Goal: Task Accomplishment & Management: Manage account settings

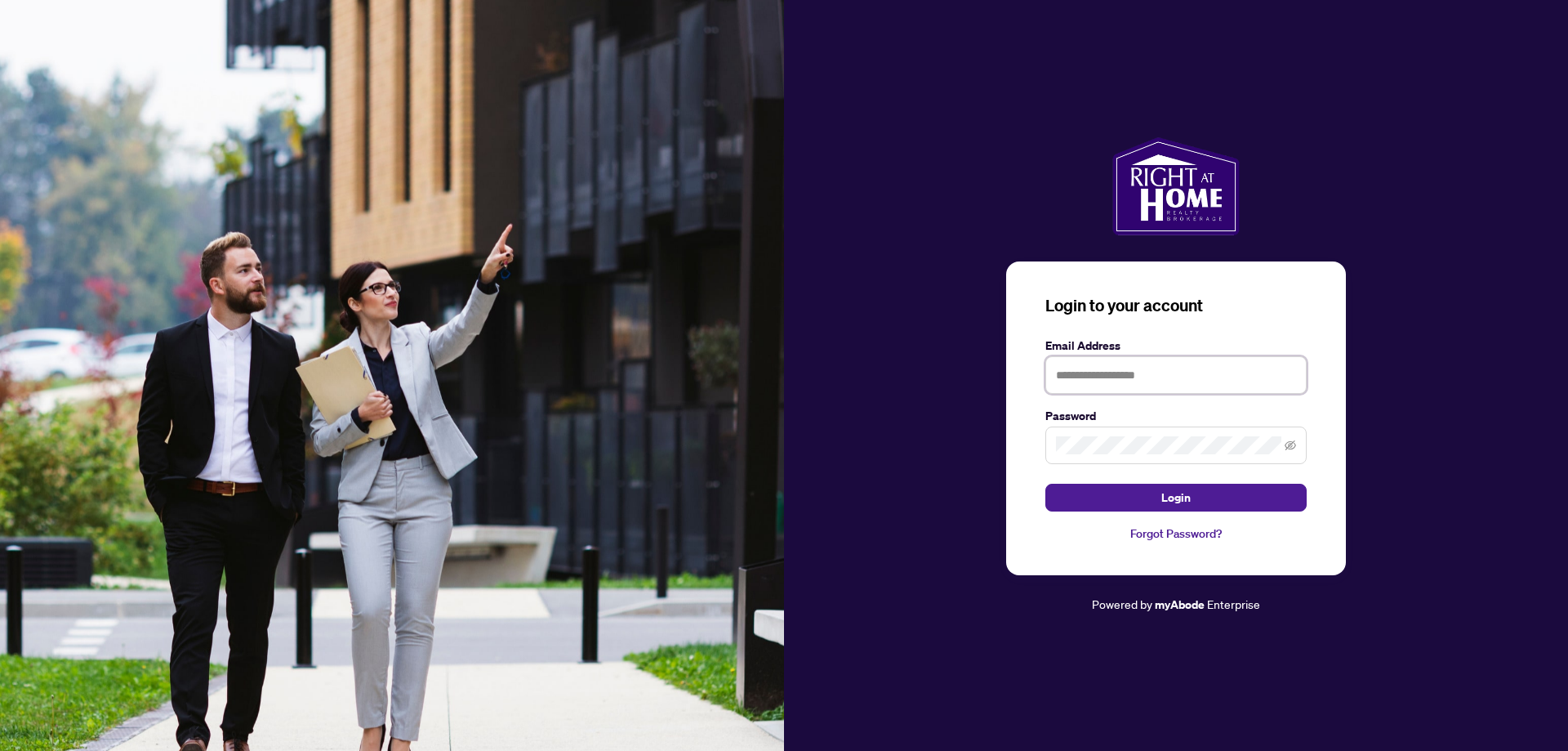
click at [1205, 376] on input "text" at bounding box center [1176, 375] width 261 height 37
type input "**********"
click at [1175, 493] on span "Login" at bounding box center [1176, 498] width 29 height 26
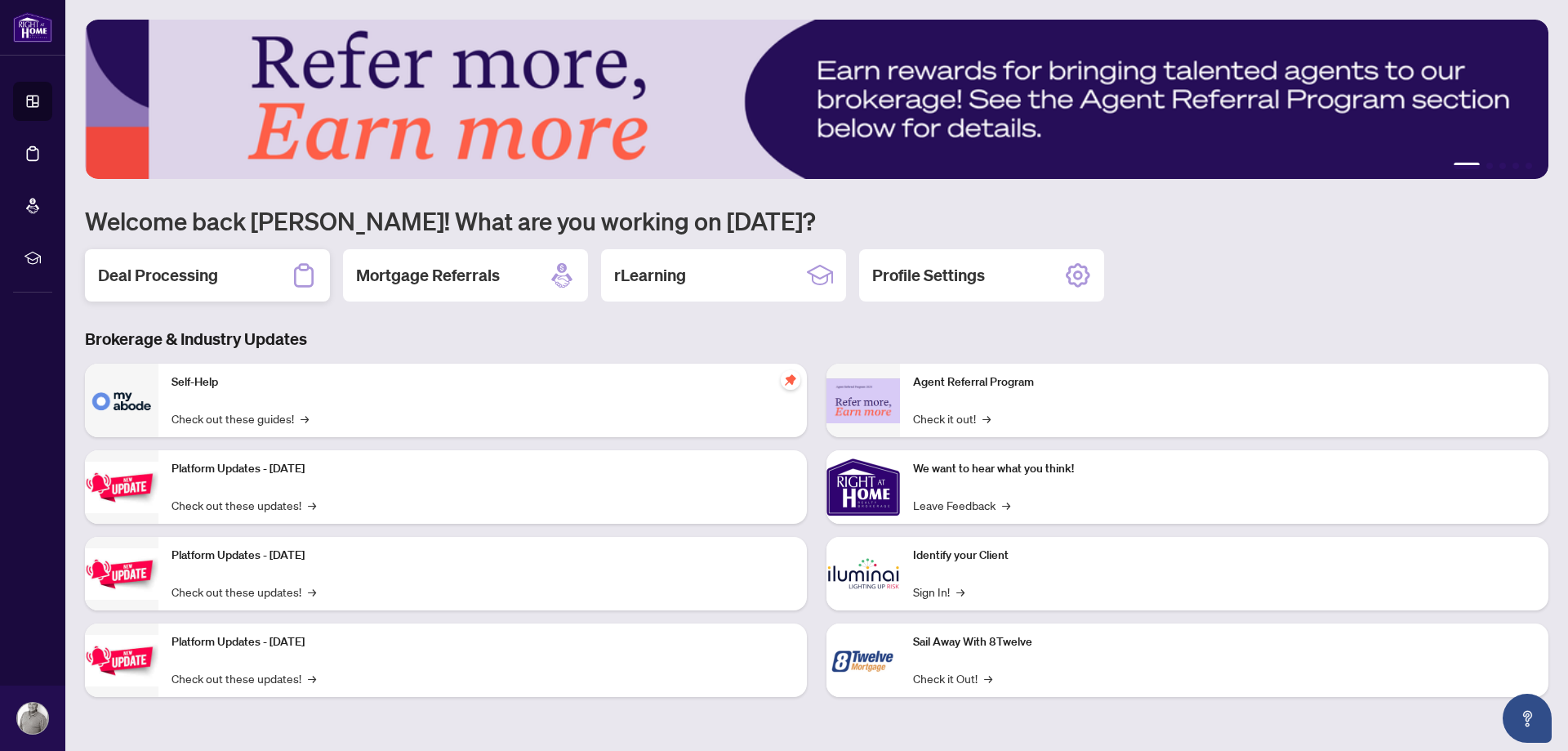
click at [151, 272] on h2 "Deal Processing" at bounding box center [157, 275] width 120 height 22
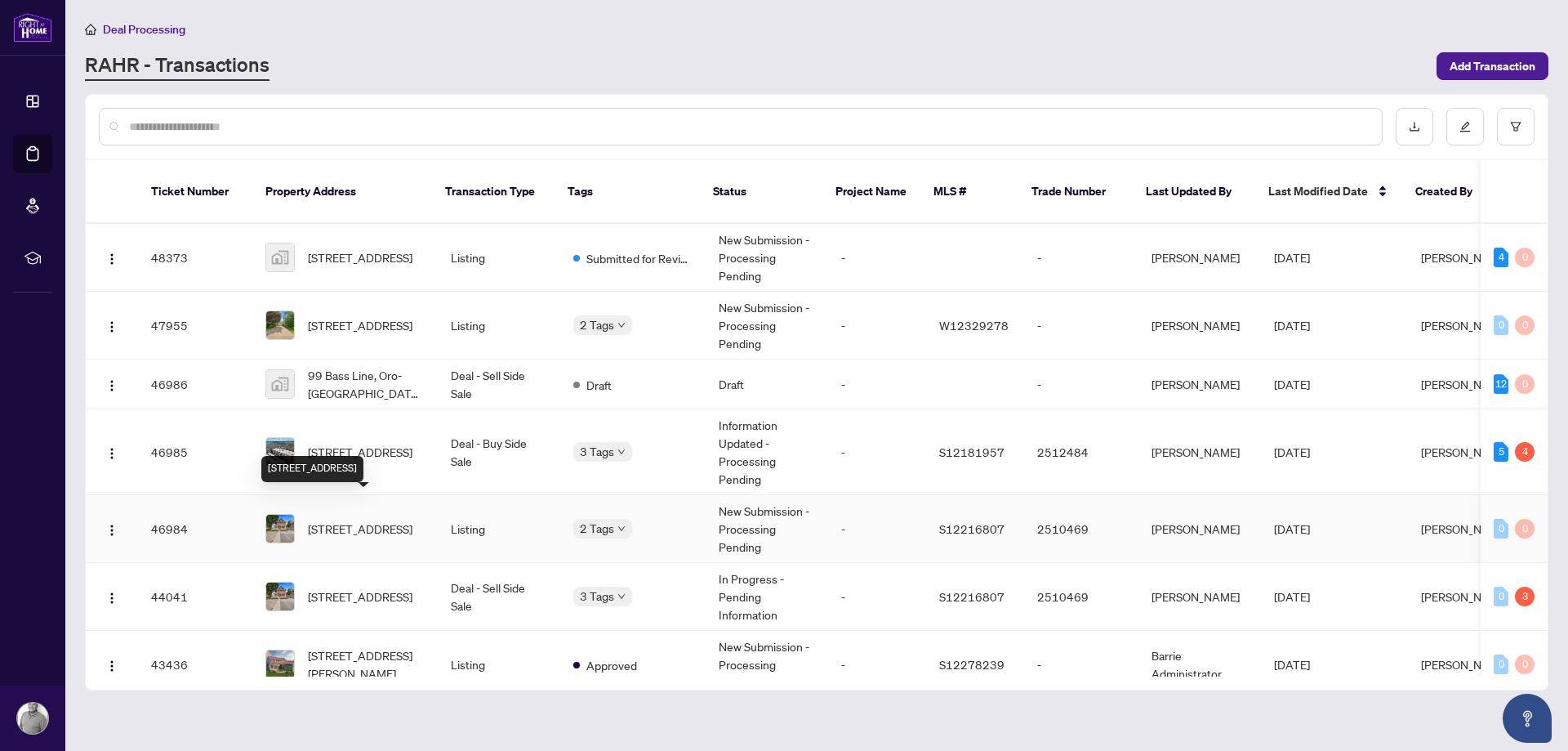
click at [370, 519] on span "[STREET_ADDRESS]" at bounding box center [360, 528] width 105 height 18
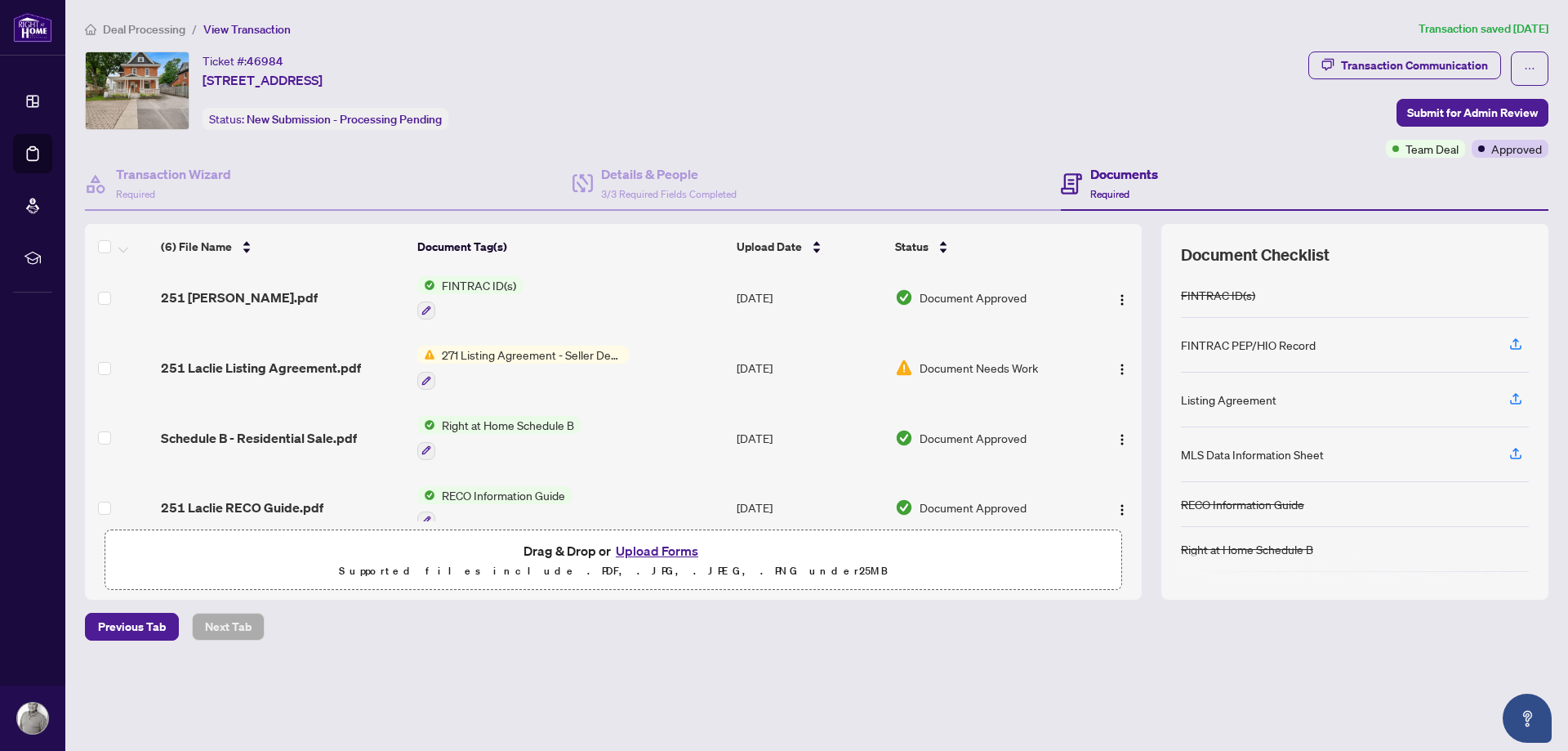
scroll to position [167, 0]
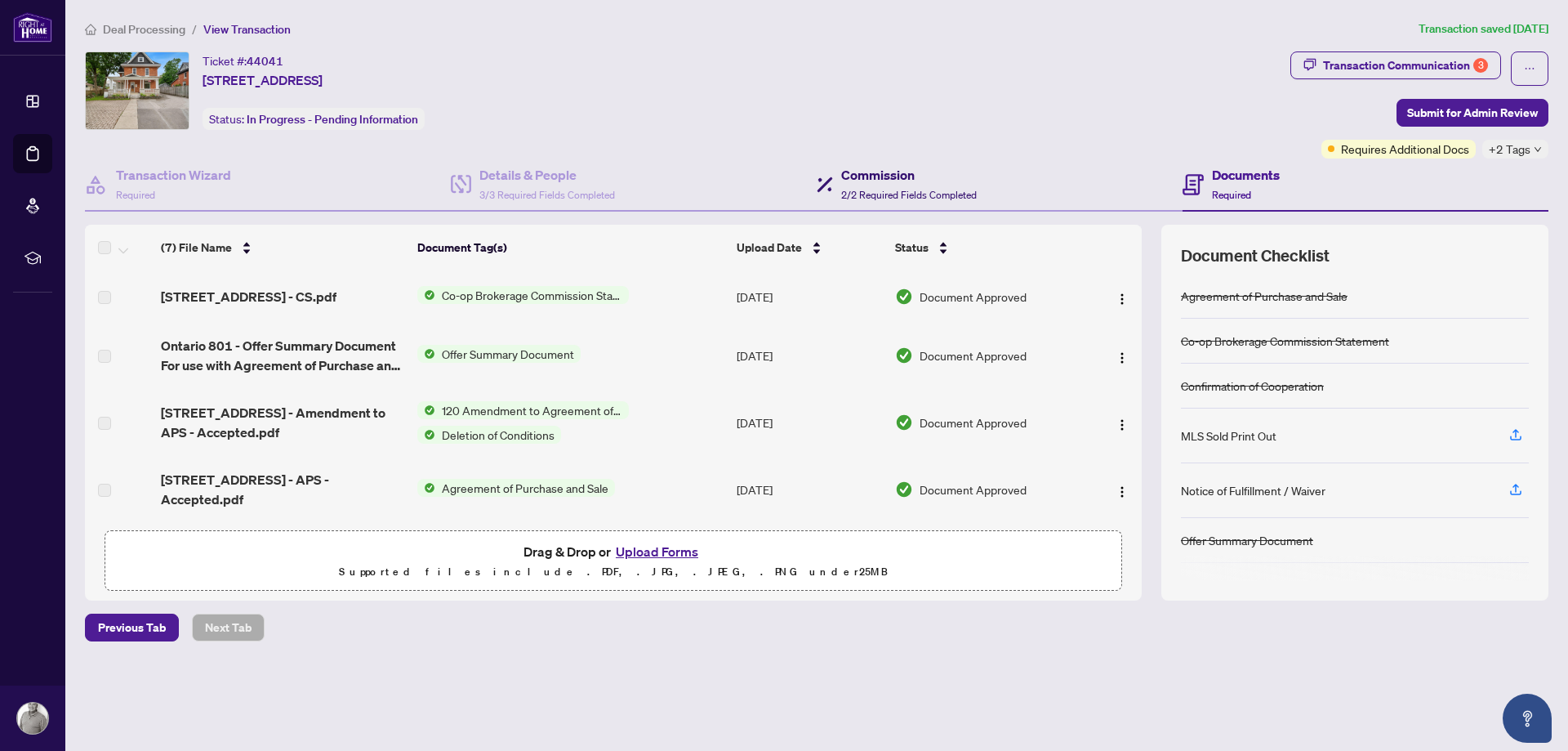
click at [872, 177] on h4 "Commission" at bounding box center [909, 175] width 136 height 20
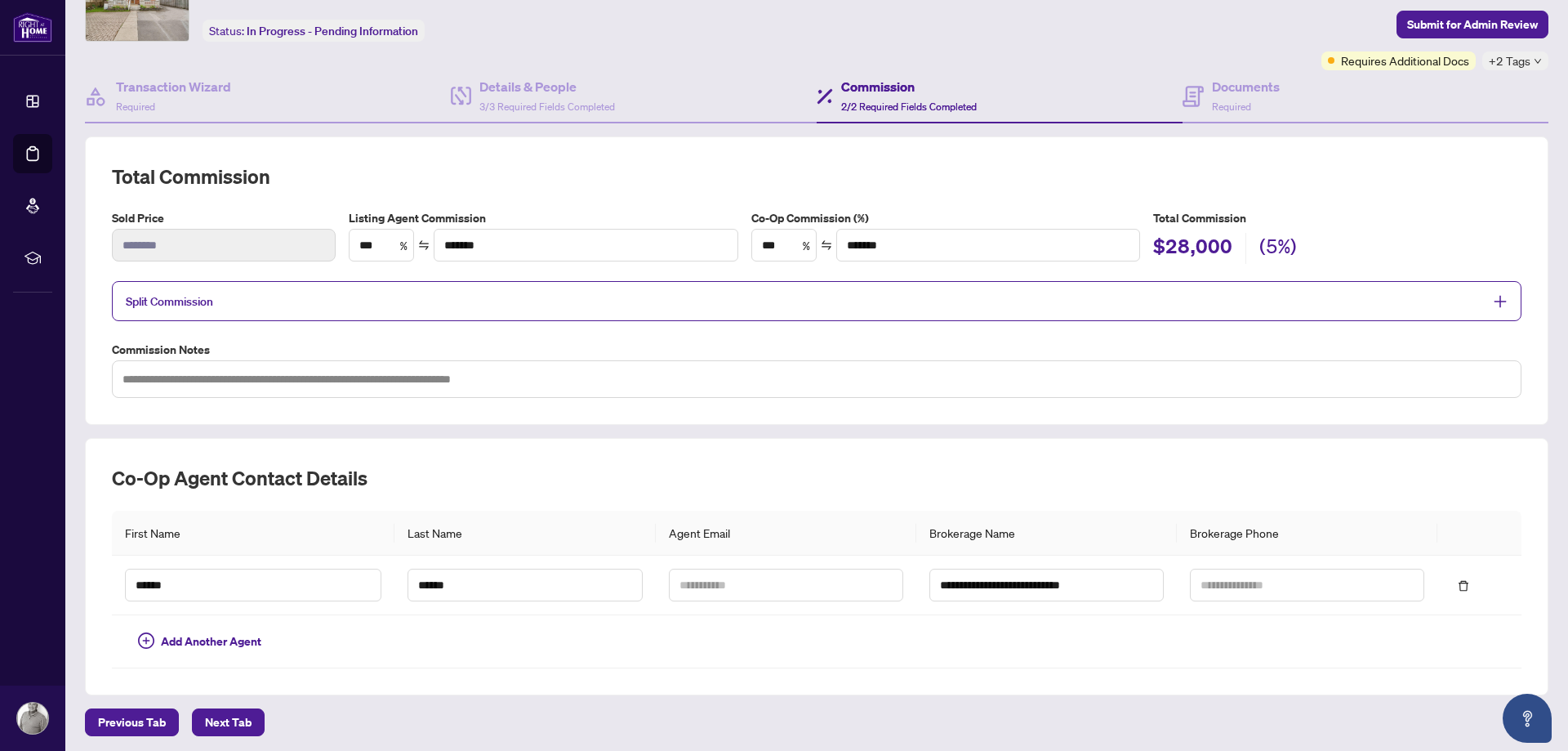
scroll to position [149, 0]
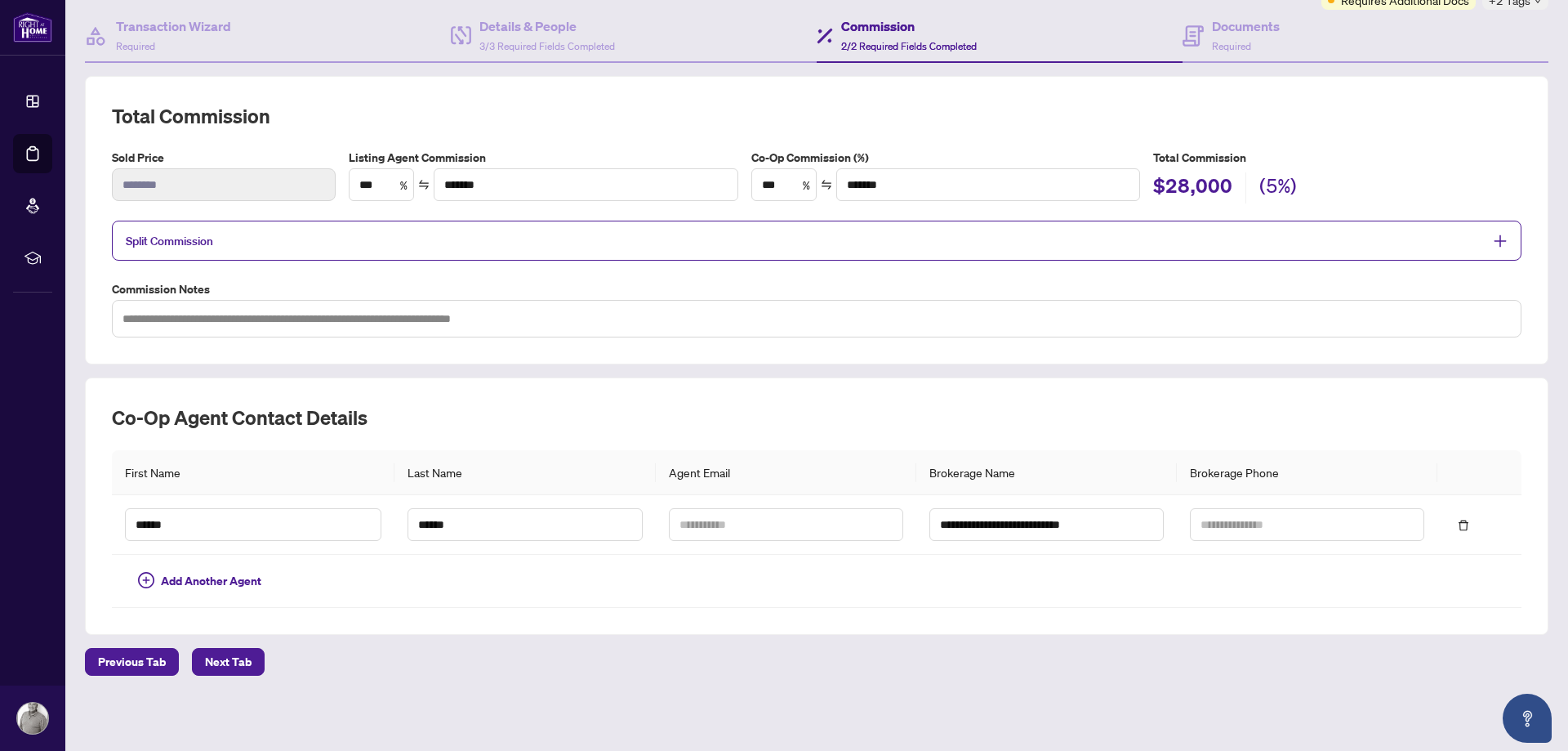
click at [178, 241] on span "Split Commission" at bounding box center [169, 241] width 87 height 15
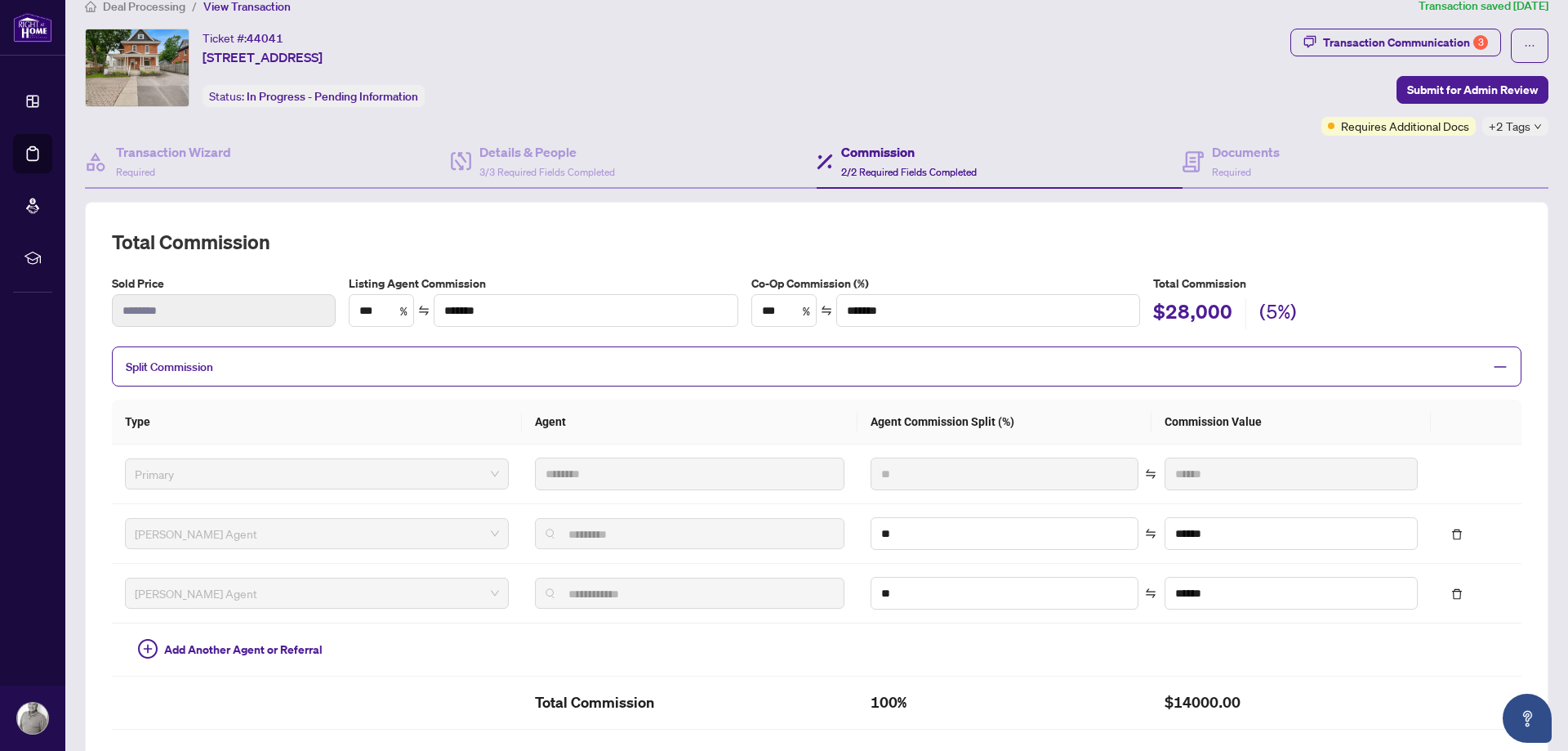
scroll to position [0, 0]
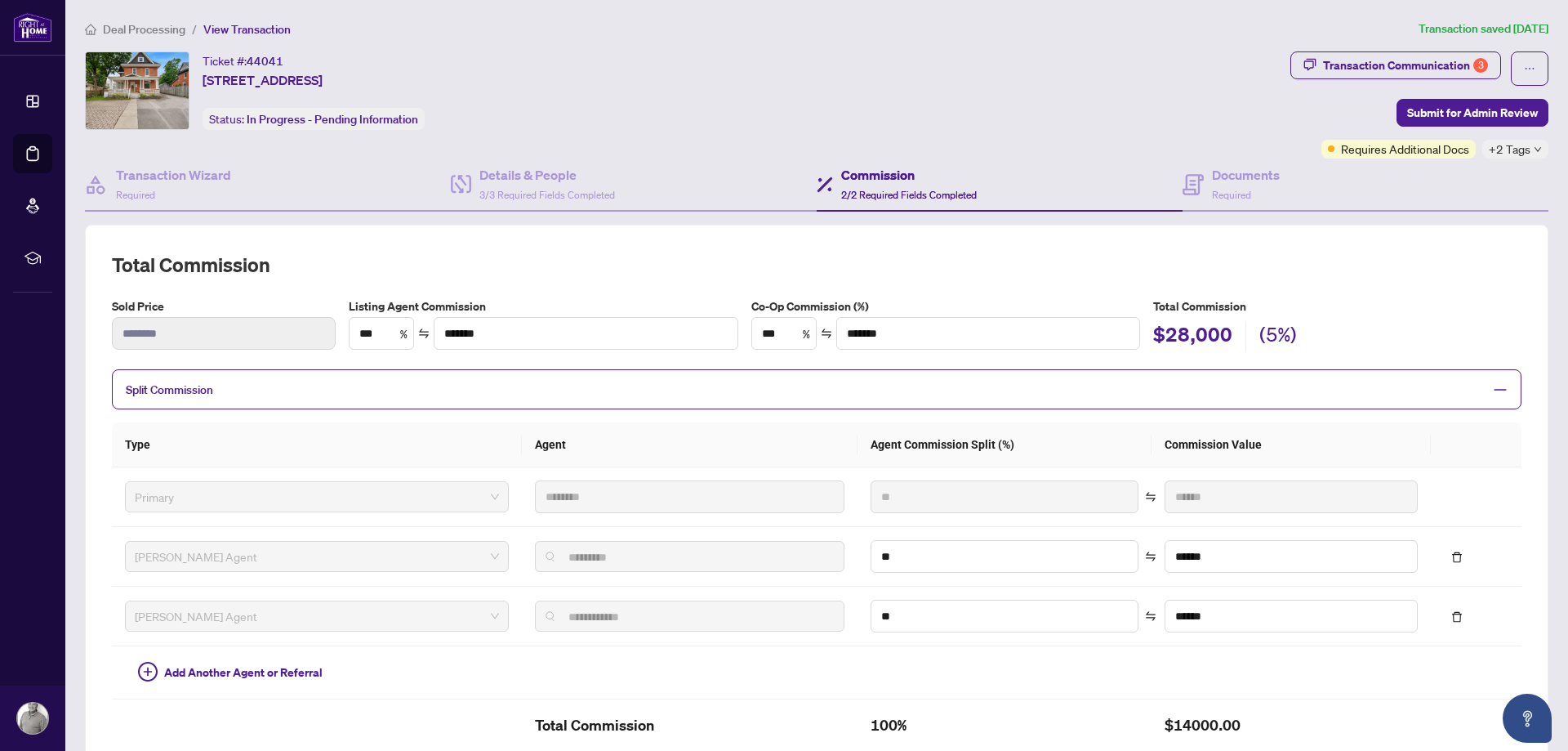
click at [1399, 150] on span "Requires Additional Docs" at bounding box center [1405, 149] width 128 height 18
click at [1534, 149] on icon "down" at bounding box center [1538, 150] width 8 height 8
click at [971, 93] on div "Ticket #: 44041 251 Laclie St, Orillia, Ontario L3V 4N8, Canada Status: In Prog…" at bounding box center [684, 91] width 1199 height 78
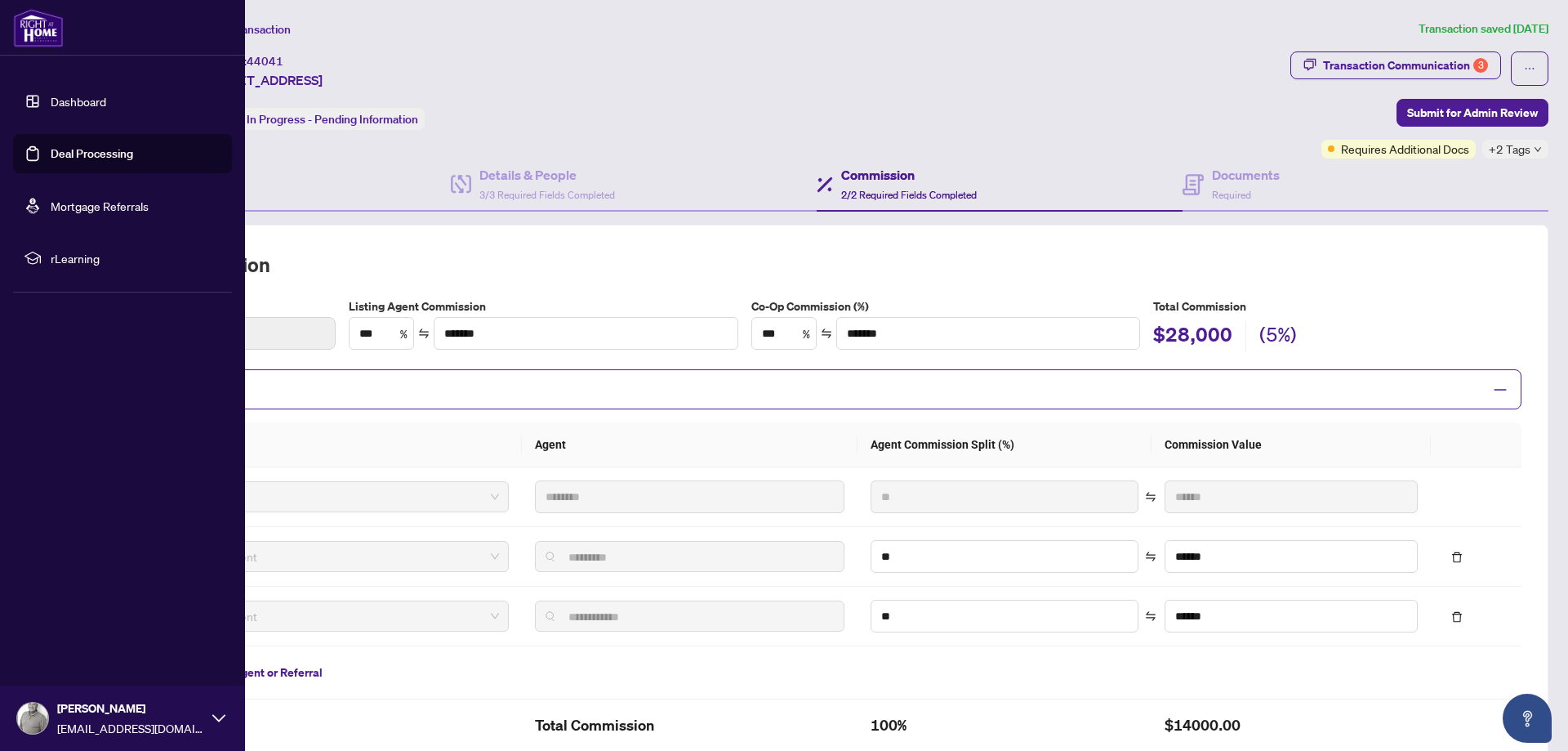
click at [65, 98] on link "Dashboard" at bounding box center [78, 101] width 56 height 15
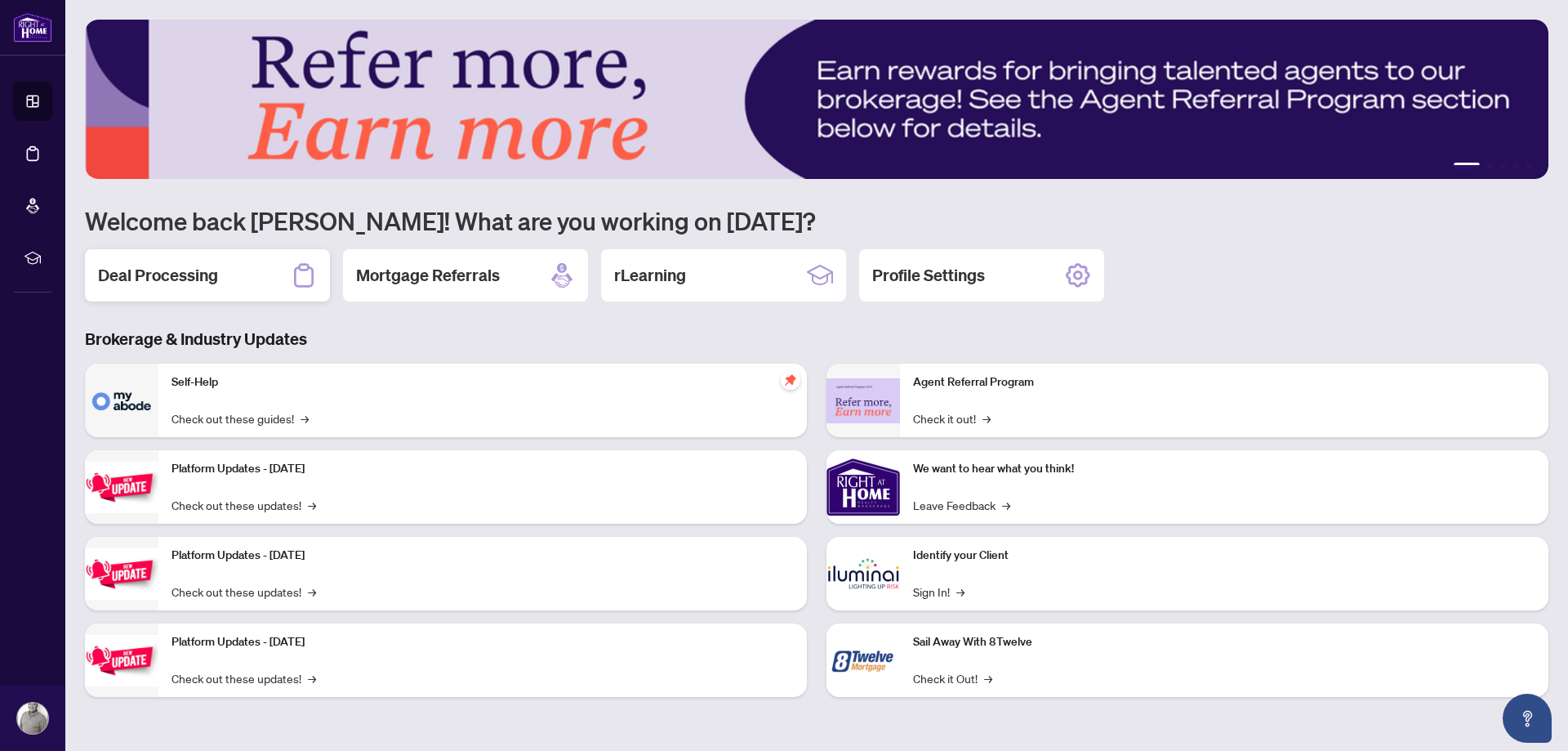
click at [142, 277] on h2 "Deal Processing" at bounding box center [157, 275] width 120 height 22
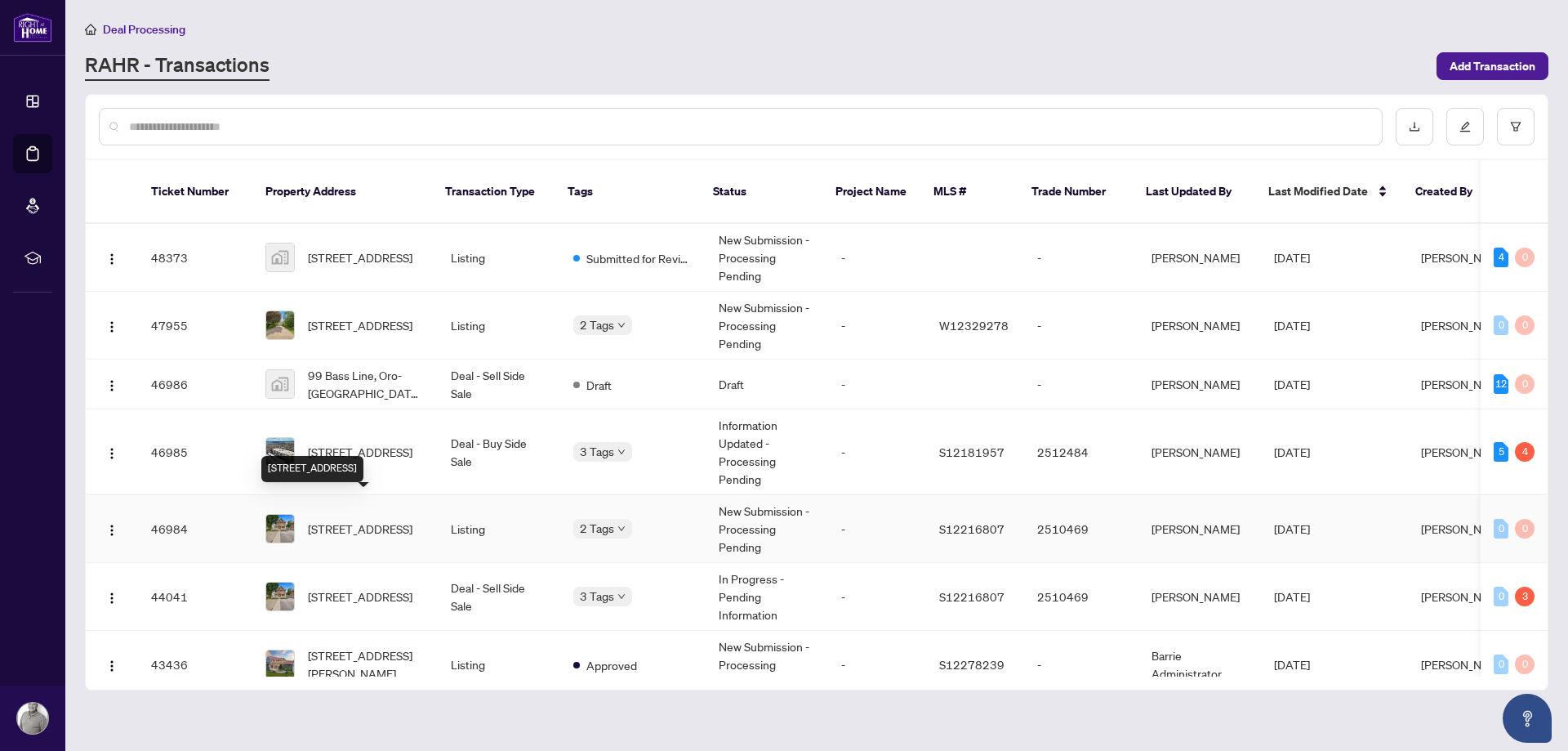
click at [354, 519] on span "[STREET_ADDRESS]" at bounding box center [360, 528] width 105 height 18
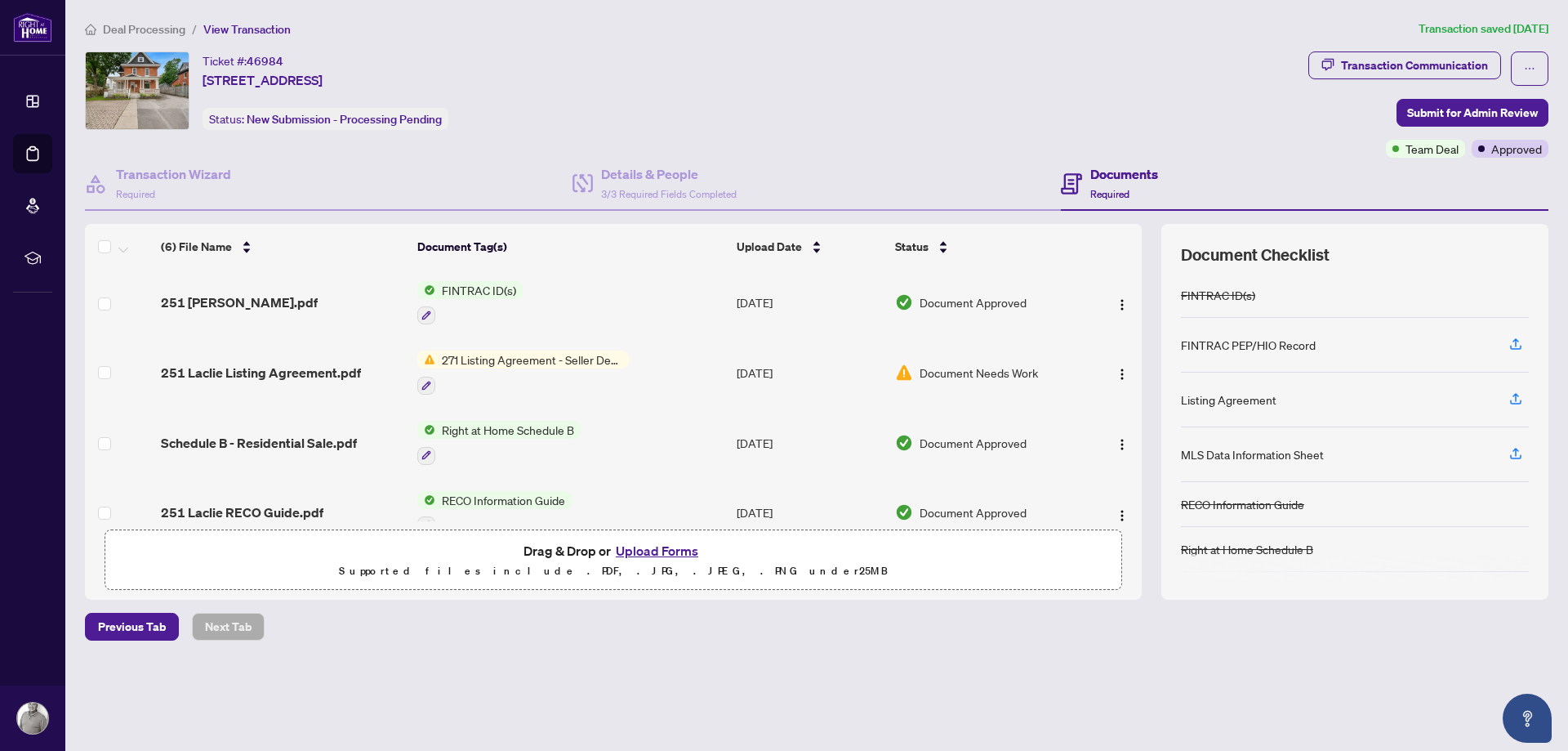
scroll to position [167, 0]
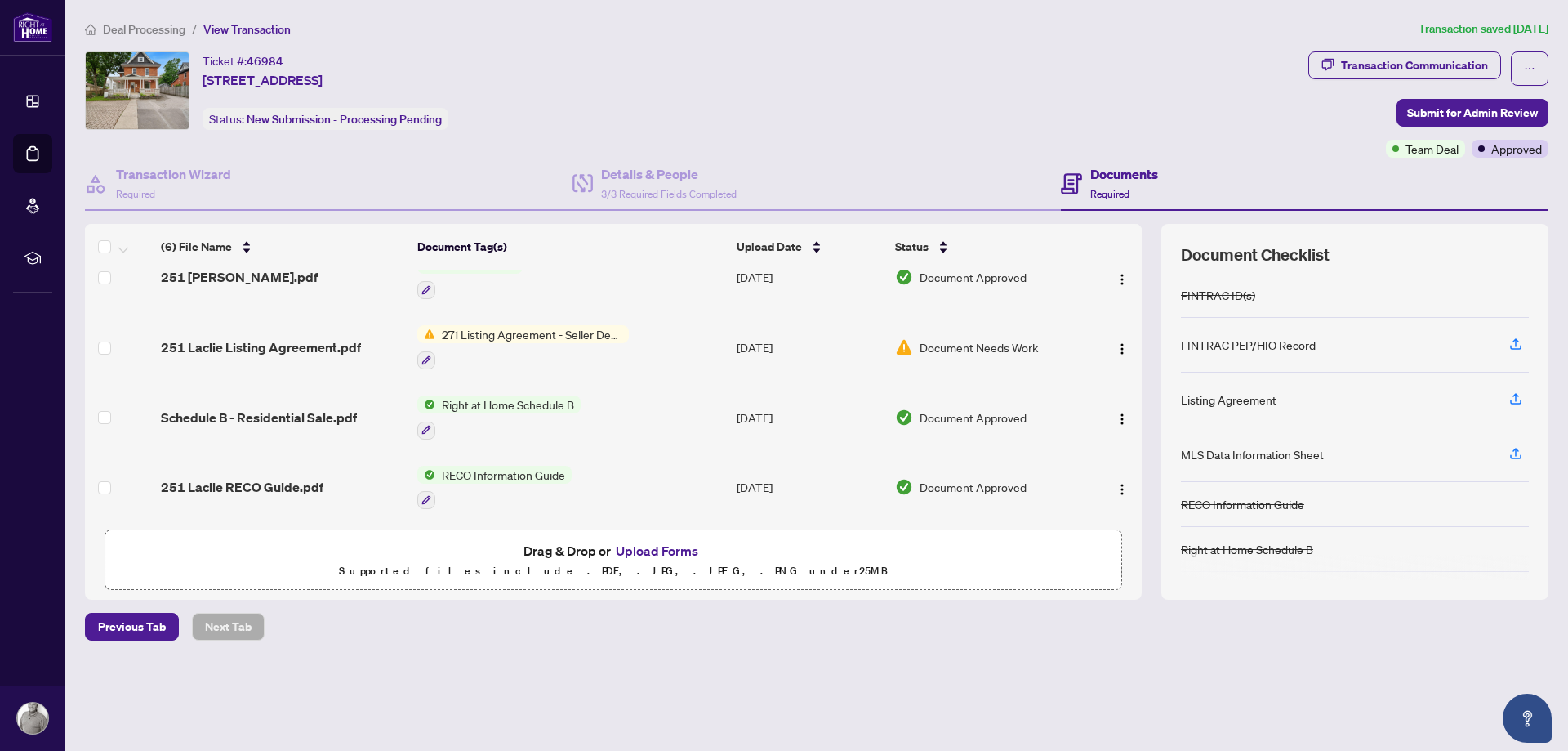
click at [943, 345] on span "Document Needs Work" at bounding box center [979, 347] width 118 height 18
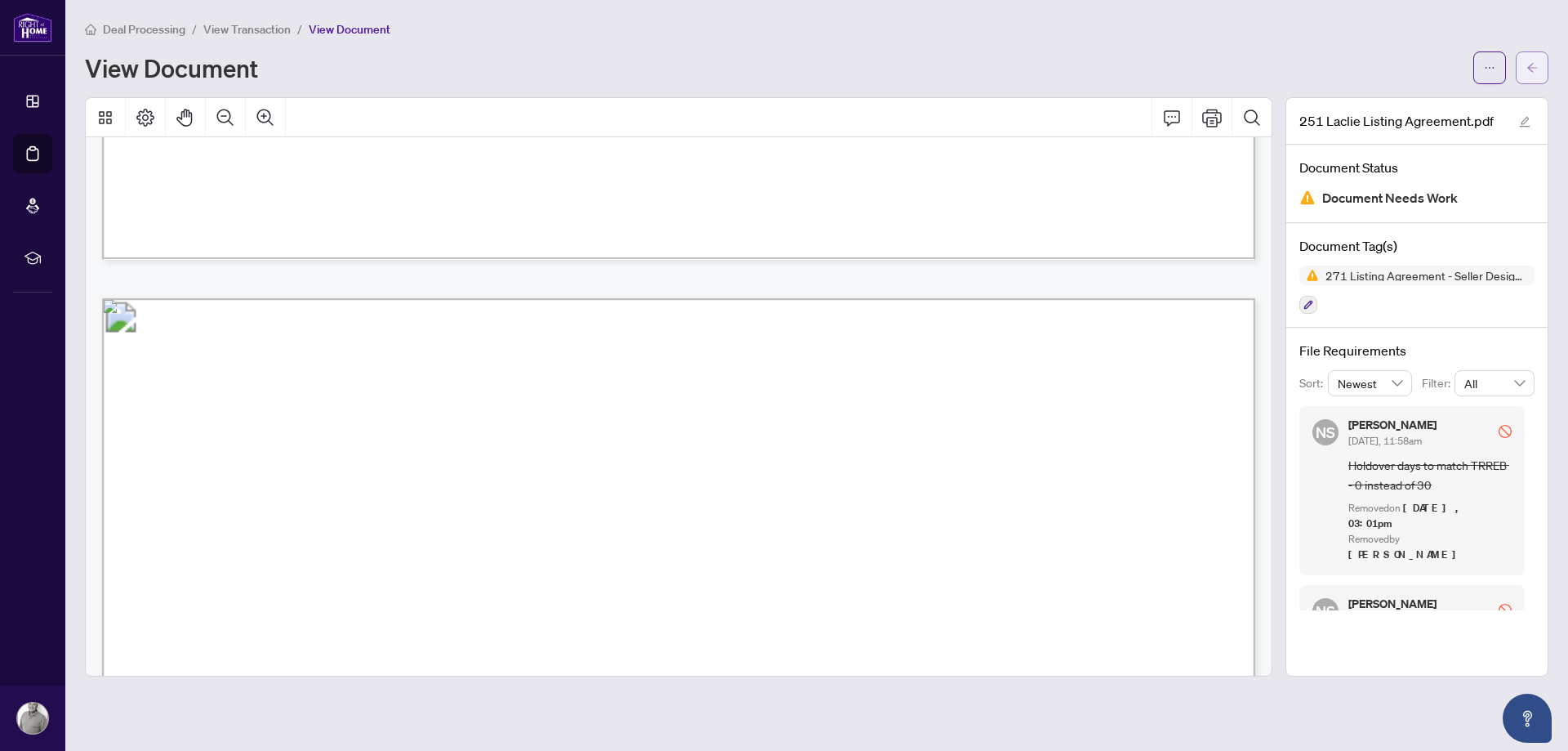
click at [1531, 66] on icon "arrow-left" at bounding box center [1533, 66] width 10 height 9
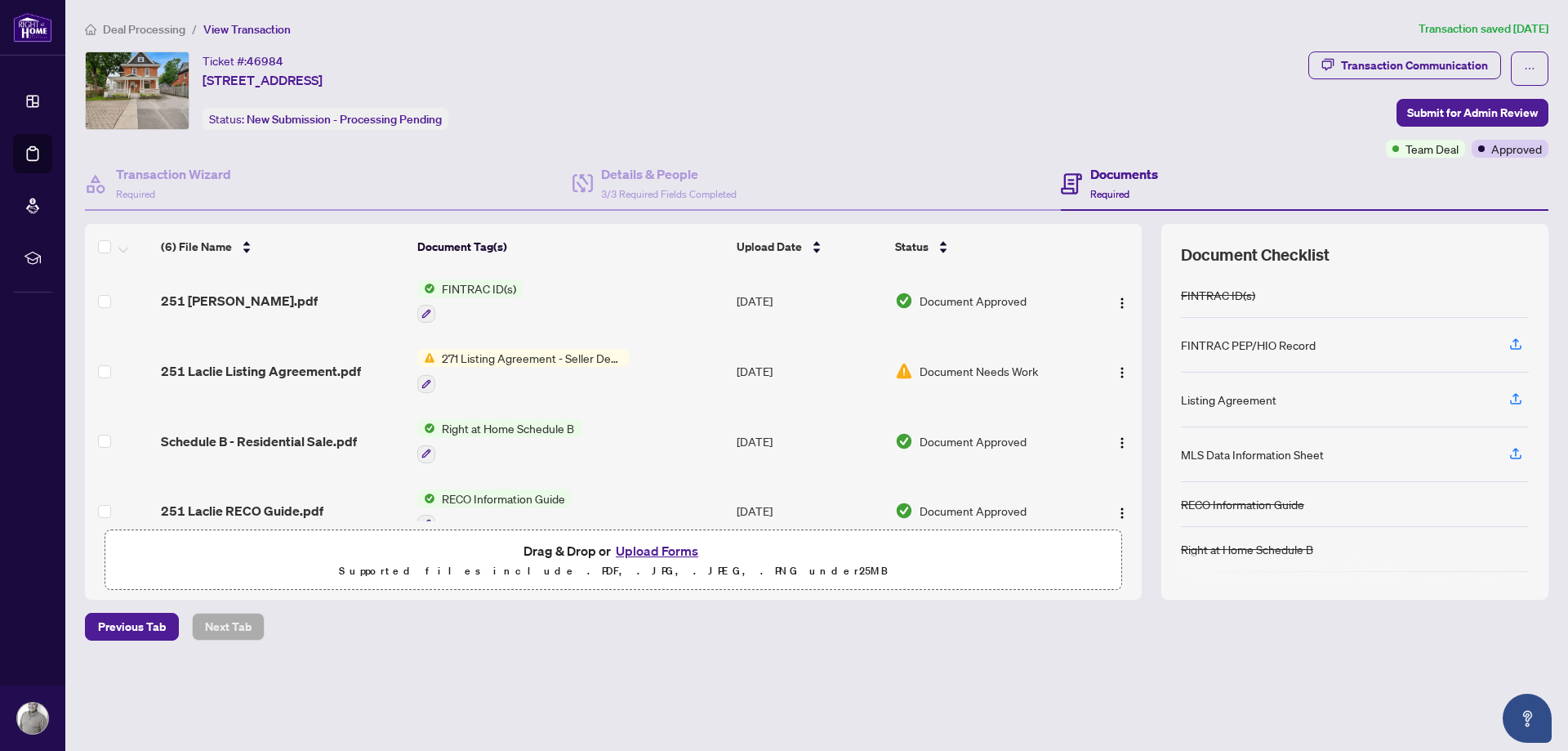
scroll to position [167, 0]
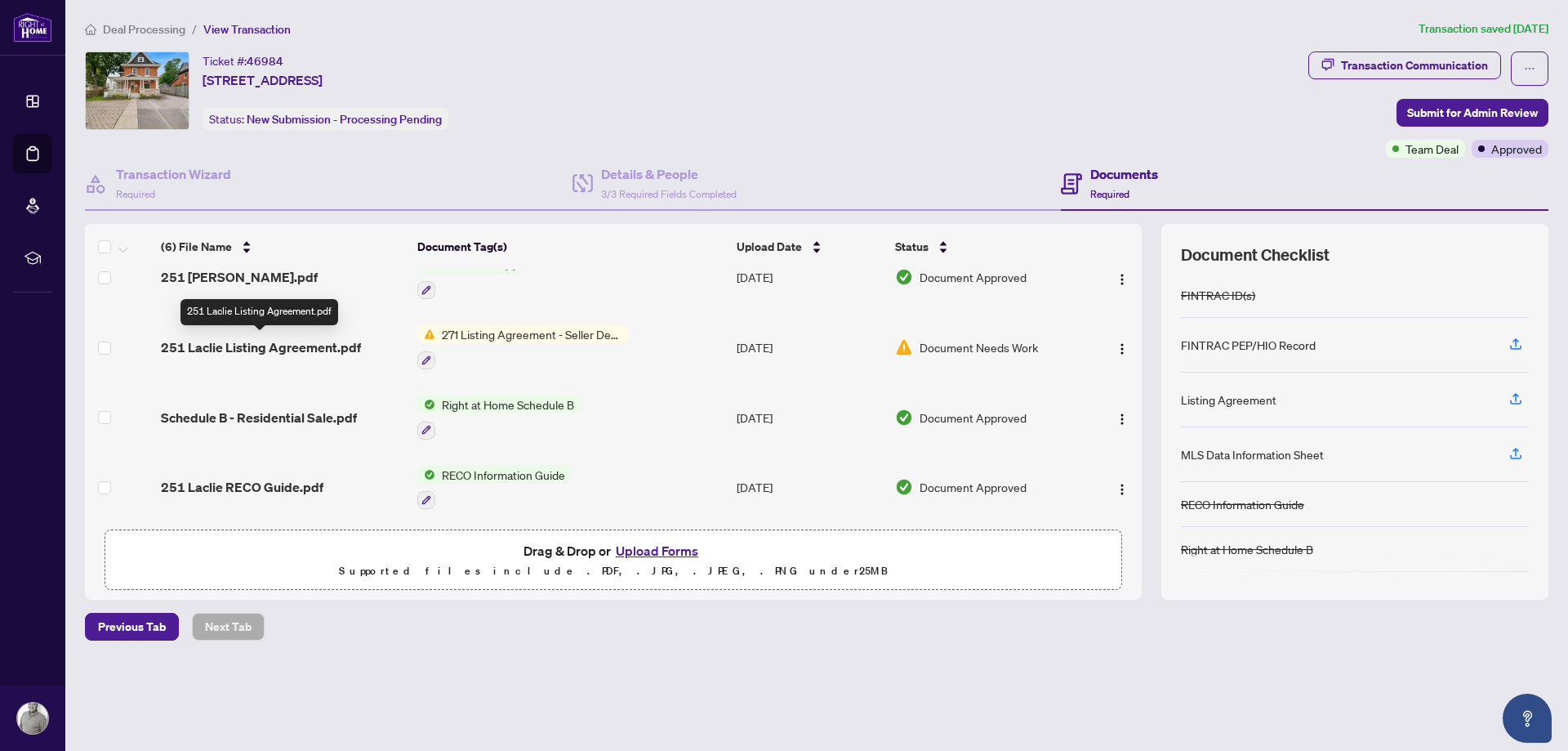
click at [319, 347] on span "251 Laclie Listing Agreement.pdf" at bounding box center [261, 347] width 200 height 20
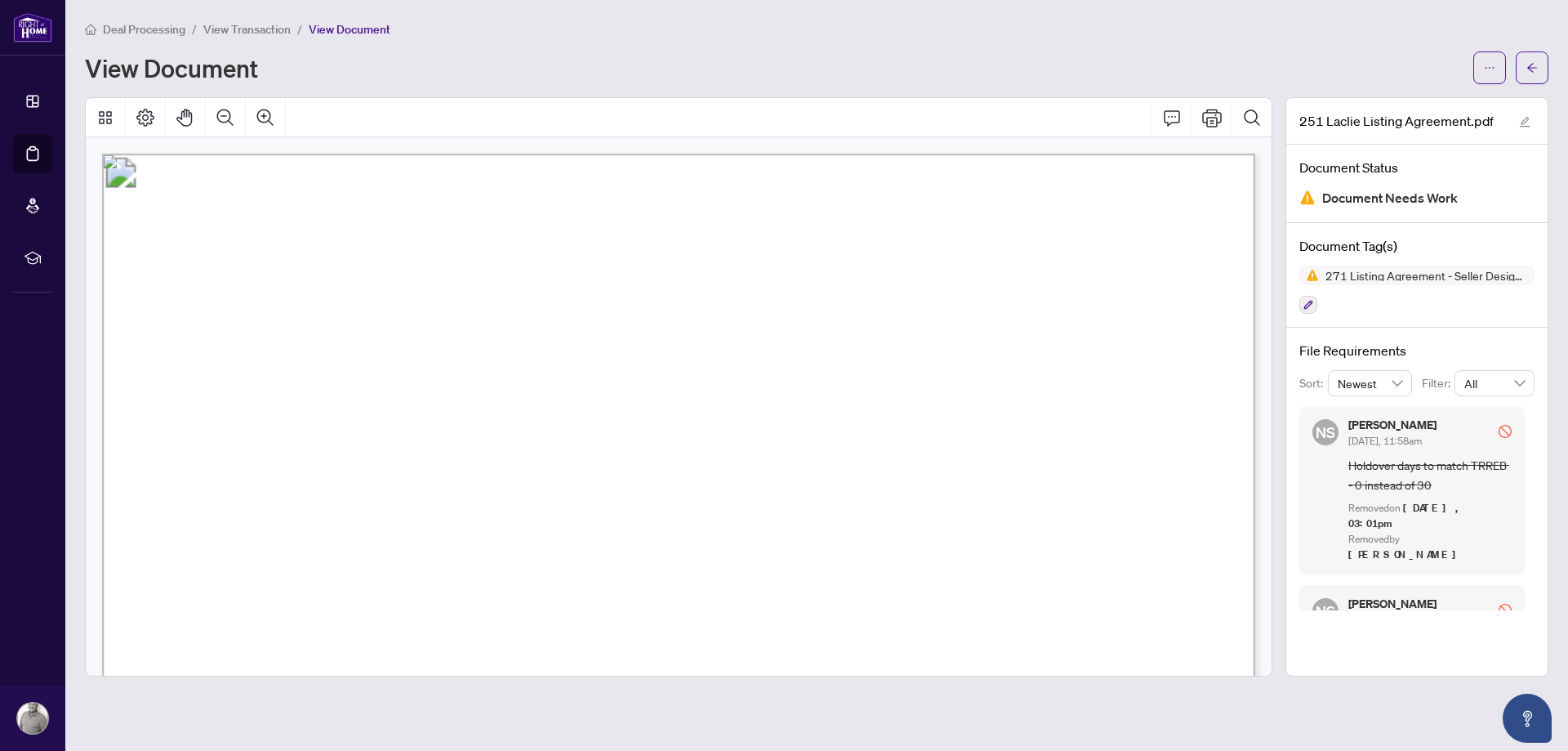
click at [1519, 382] on span "All" at bounding box center [1495, 382] width 61 height 24
click at [1498, 444] on div "Pending" at bounding box center [1495, 442] width 54 height 18
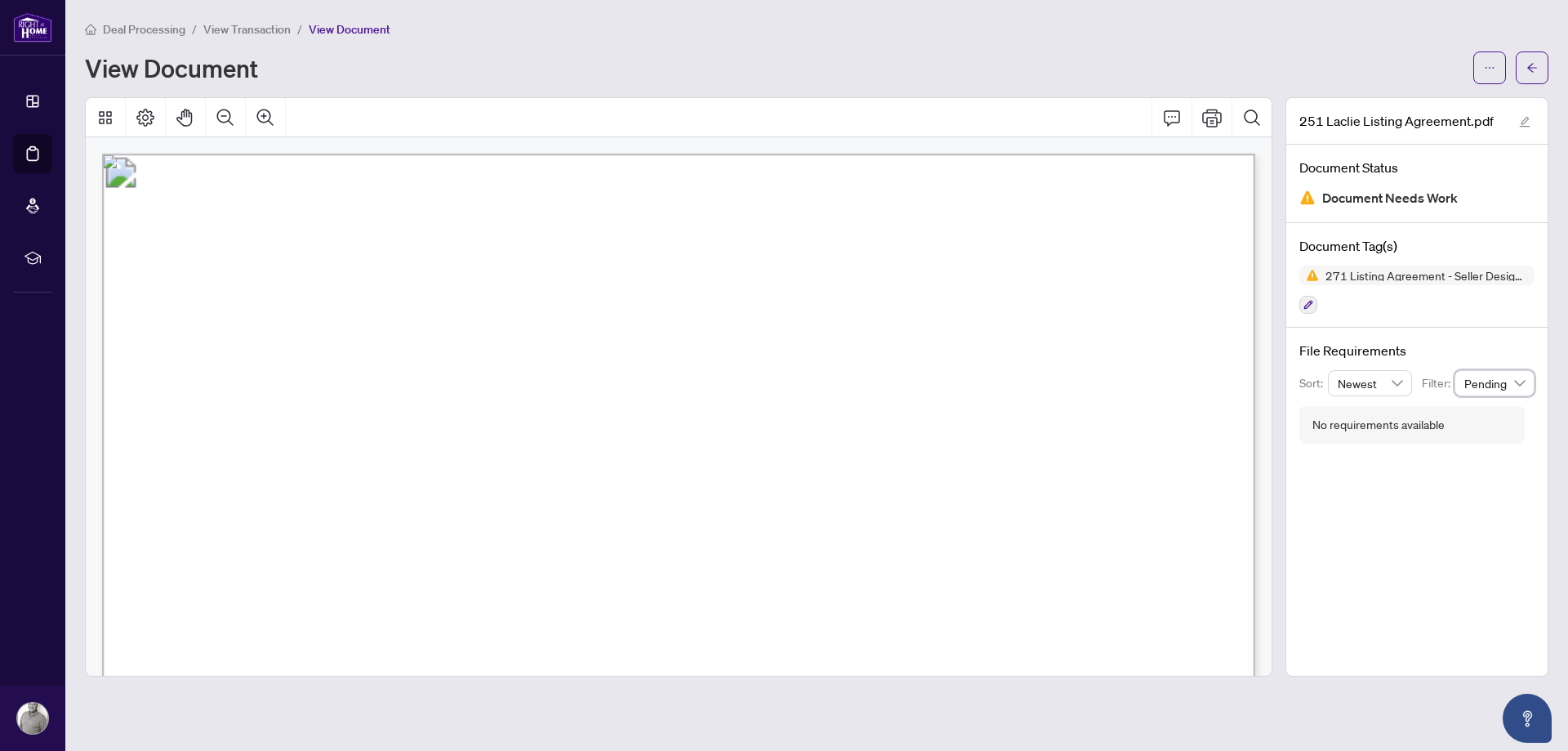
click at [1518, 383] on span "Pending" at bounding box center [1495, 382] width 61 height 24
click at [1485, 466] on div "Completed" at bounding box center [1495, 468] width 54 height 18
click at [1522, 385] on span "Completed" at bounding box center [1495, 382] width 61 height 24
click at [1489, 418] on div "All" at bounding box center [1495, 416] width 54 height 18
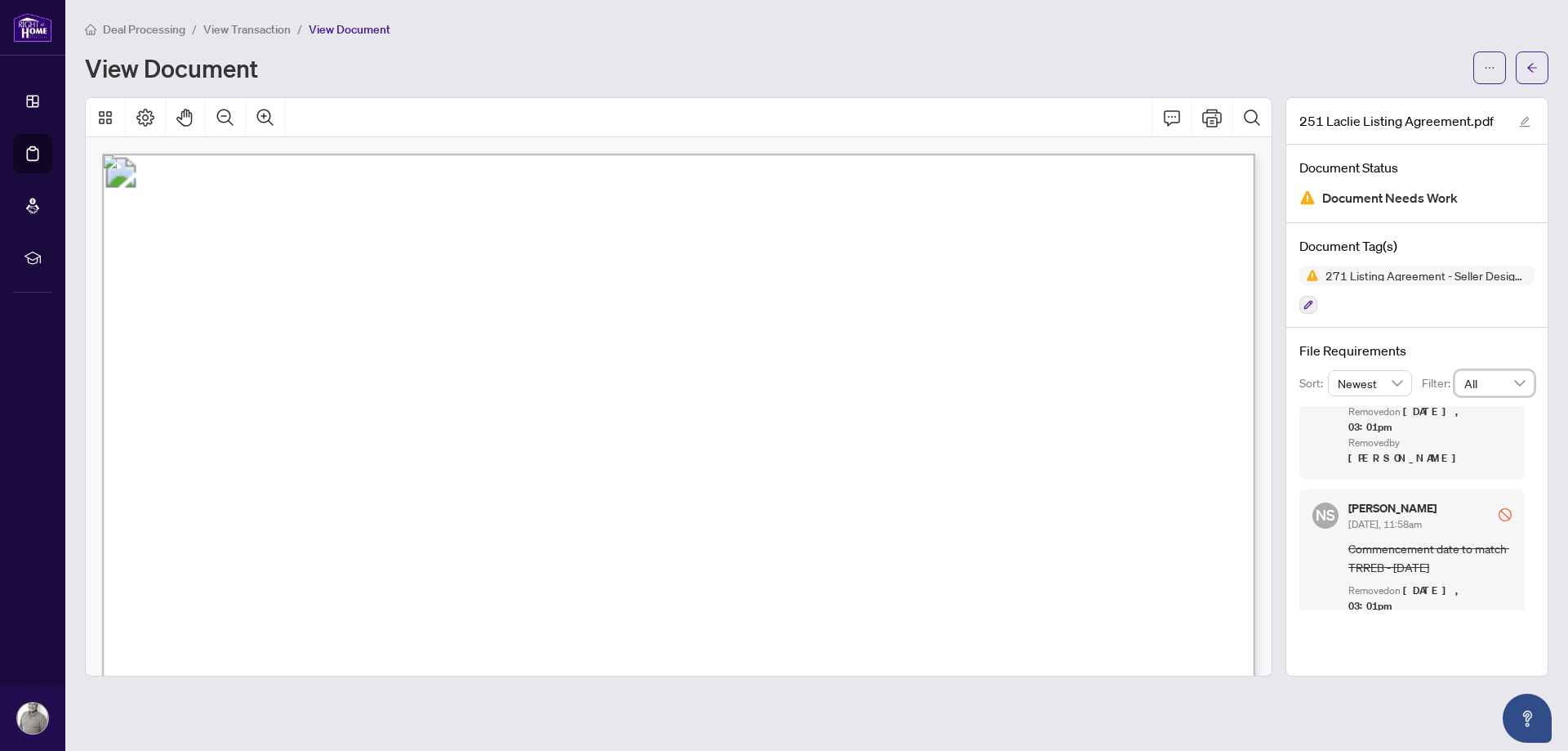
scroll to position [187, 0]
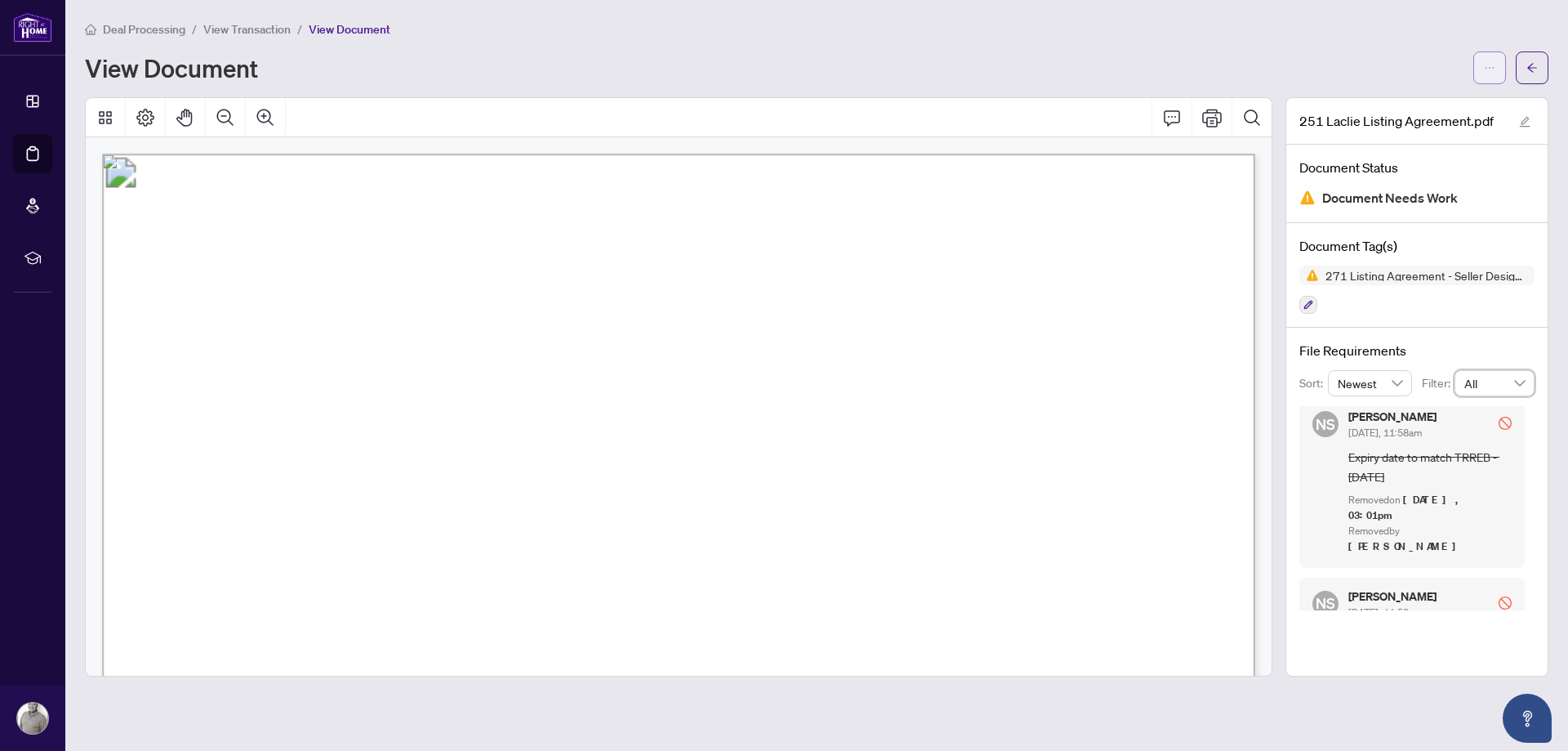
click at [1489, 66] on icon "ellipsis" at bounding box center [1490, 68] width 12 height 12
click at [440, 28] on div "Deal Processing / View Transaction / View Document" at bounding box center [816, 28] width 1463 height 19
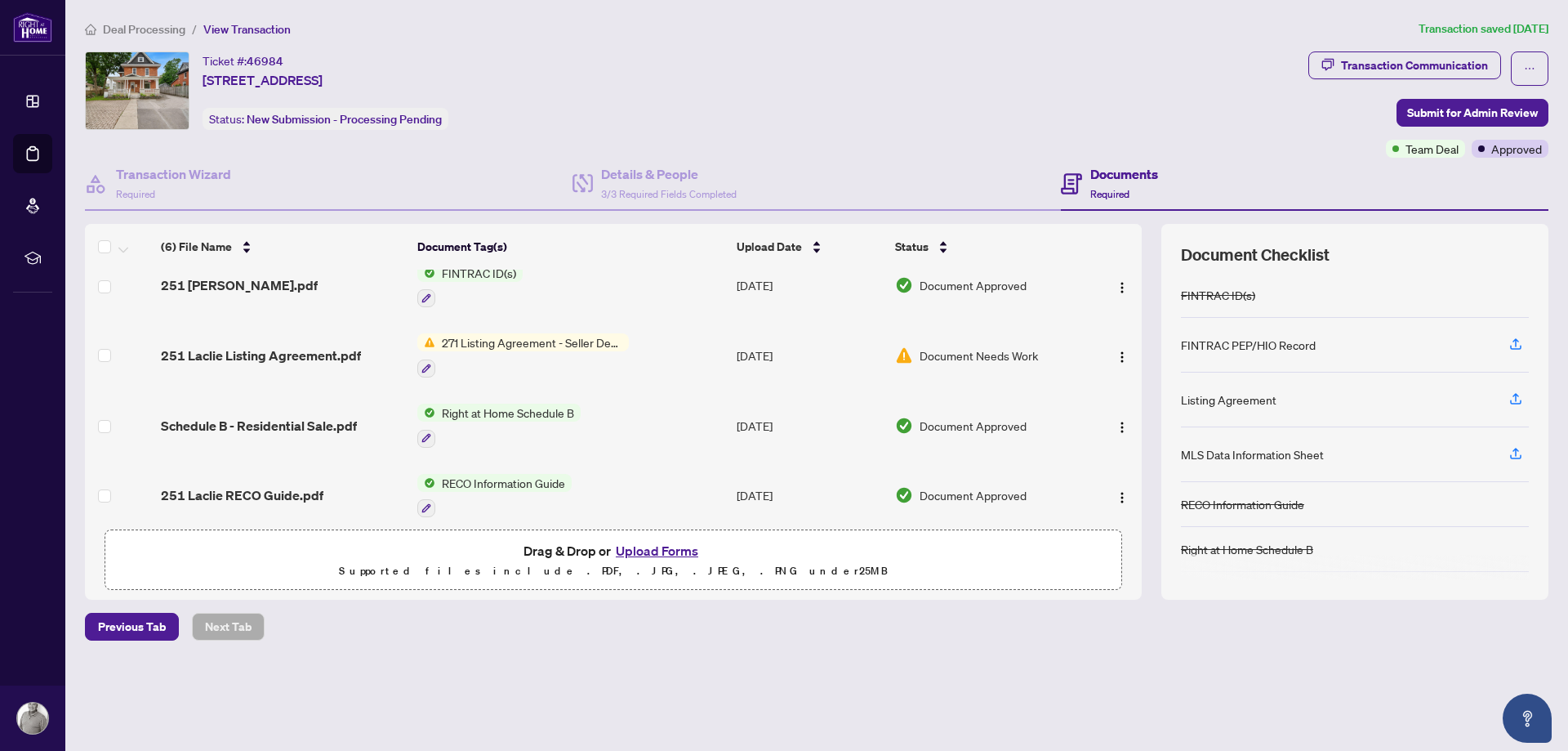
scroll to position [167, 0]
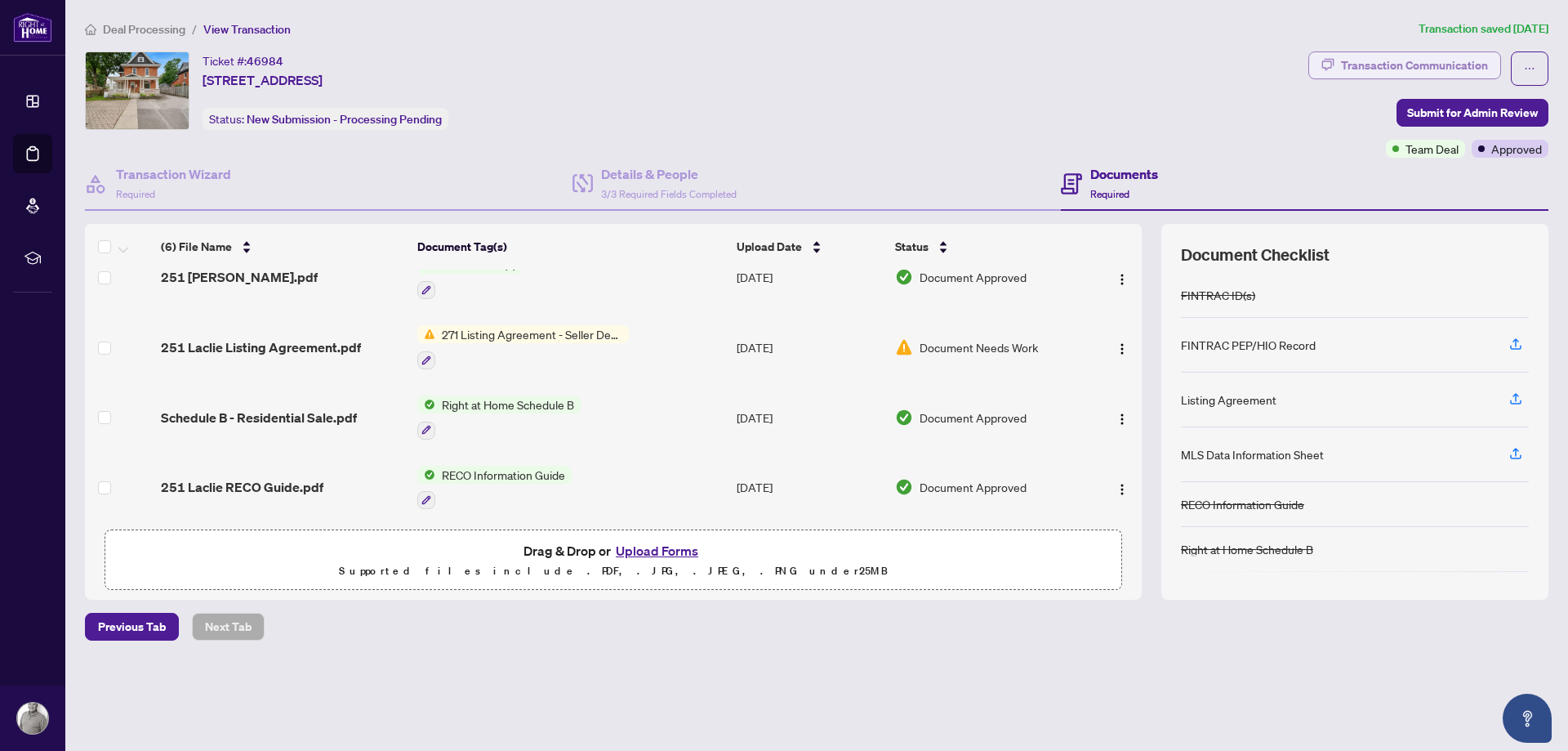
click at [1433, 59] on div "Transaction Communication" at bounding box center [1415, 65] width 147 height 26
type textarea "**********"
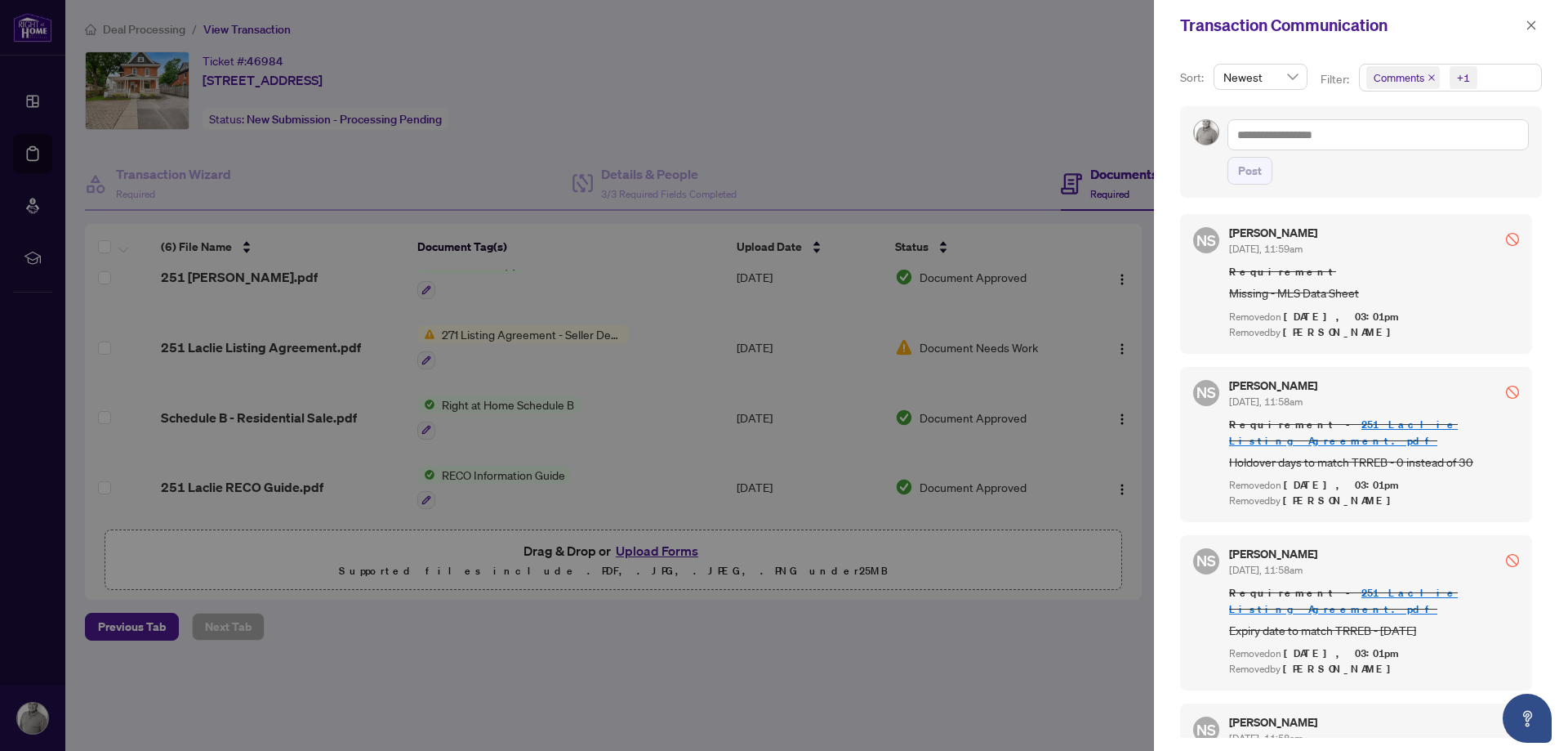
scroll to position [0, 0]
click at [982, 103] on div at bounding box center [784, 376] width 1568 height 751
click at [1529, 27] on icon "close" at bounding box center [1532, 25] width 12 height 12
